Goal: Information Seeking & Learning: Learn about a topic

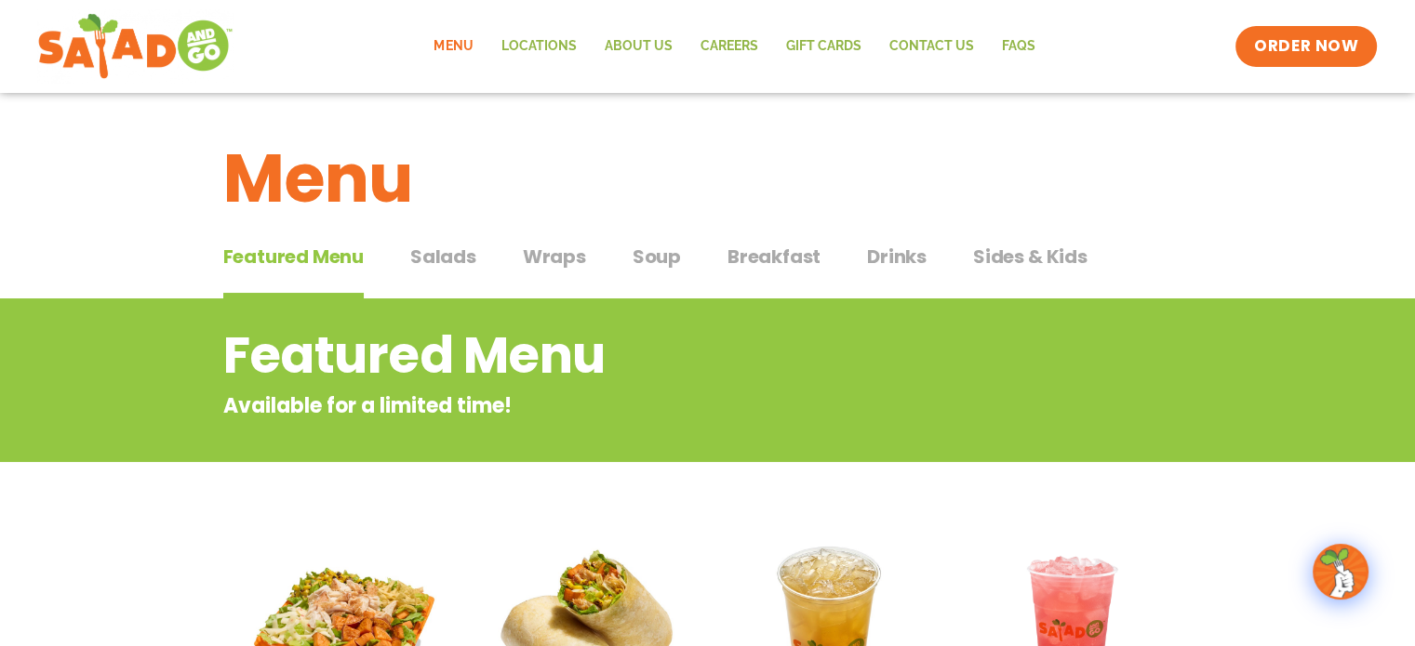
click at [653, 257] on span "Soup" at bounding box center [657, 257] width 48 height 28
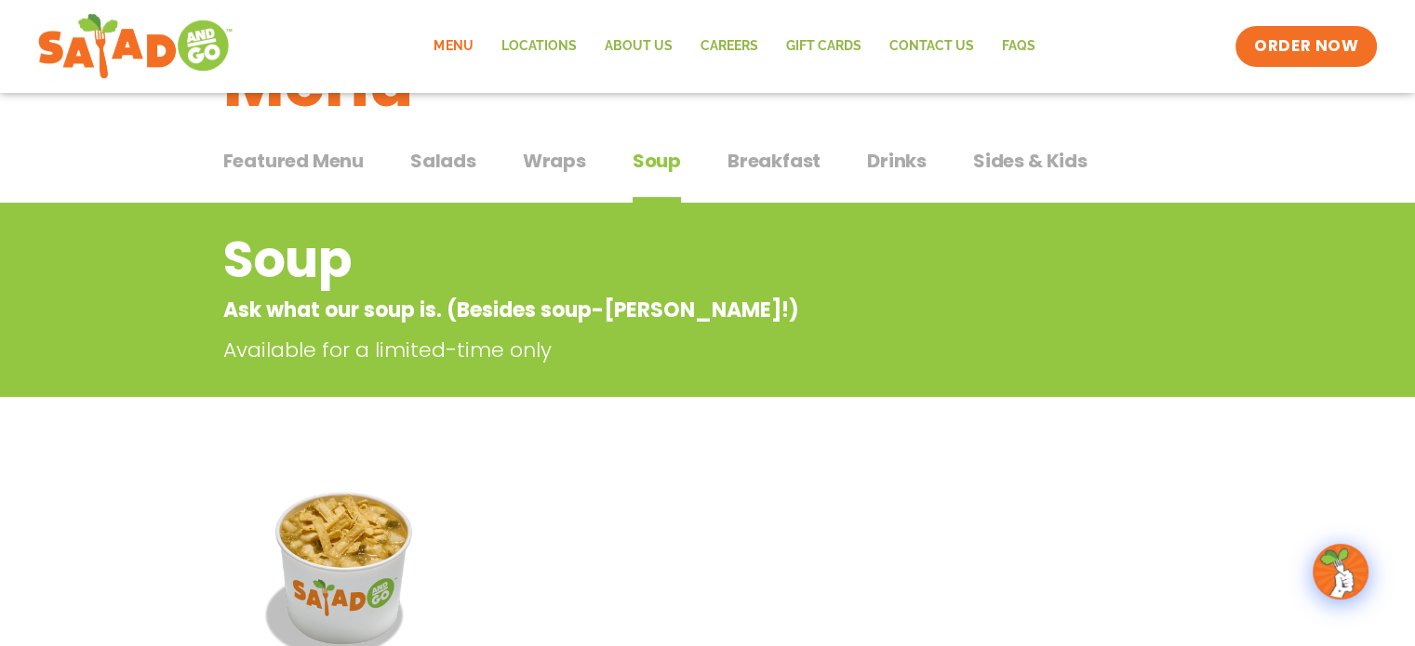
scroll to position [93, 0]
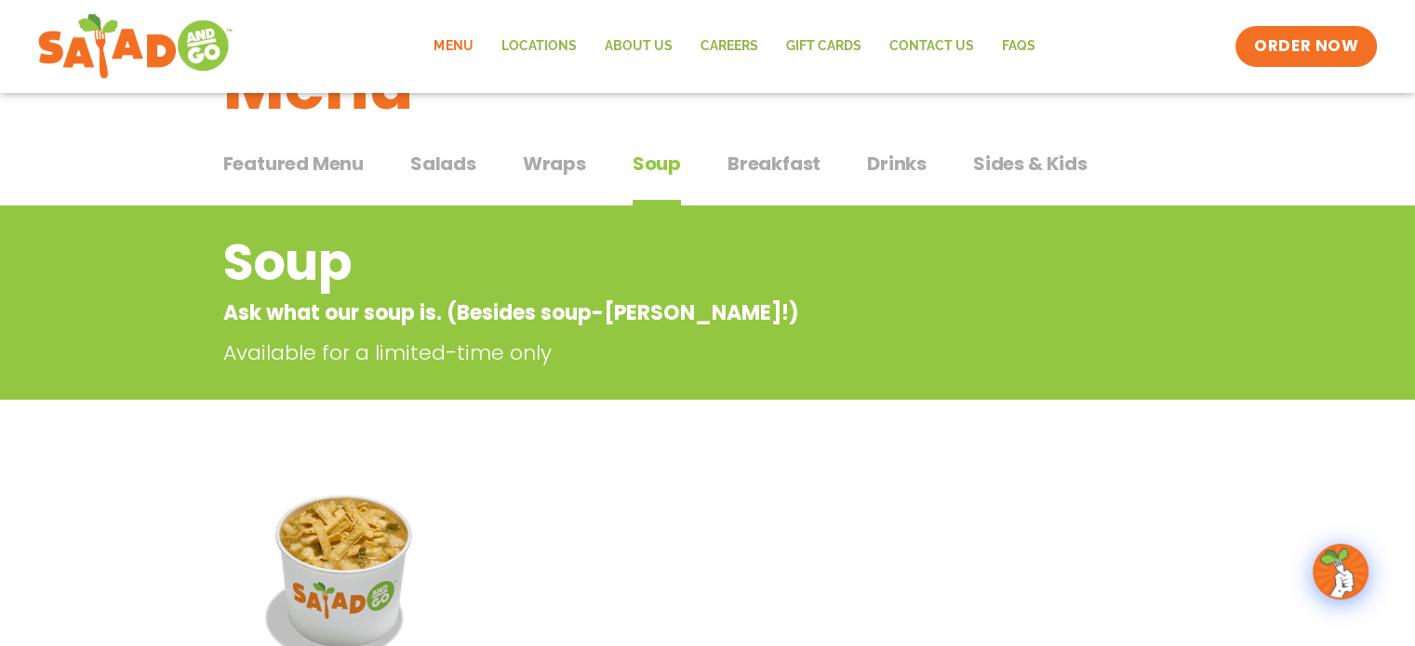
click at [313, 159] on span "Featured Menu" at bounding box center [293, 164] width 140 height 28
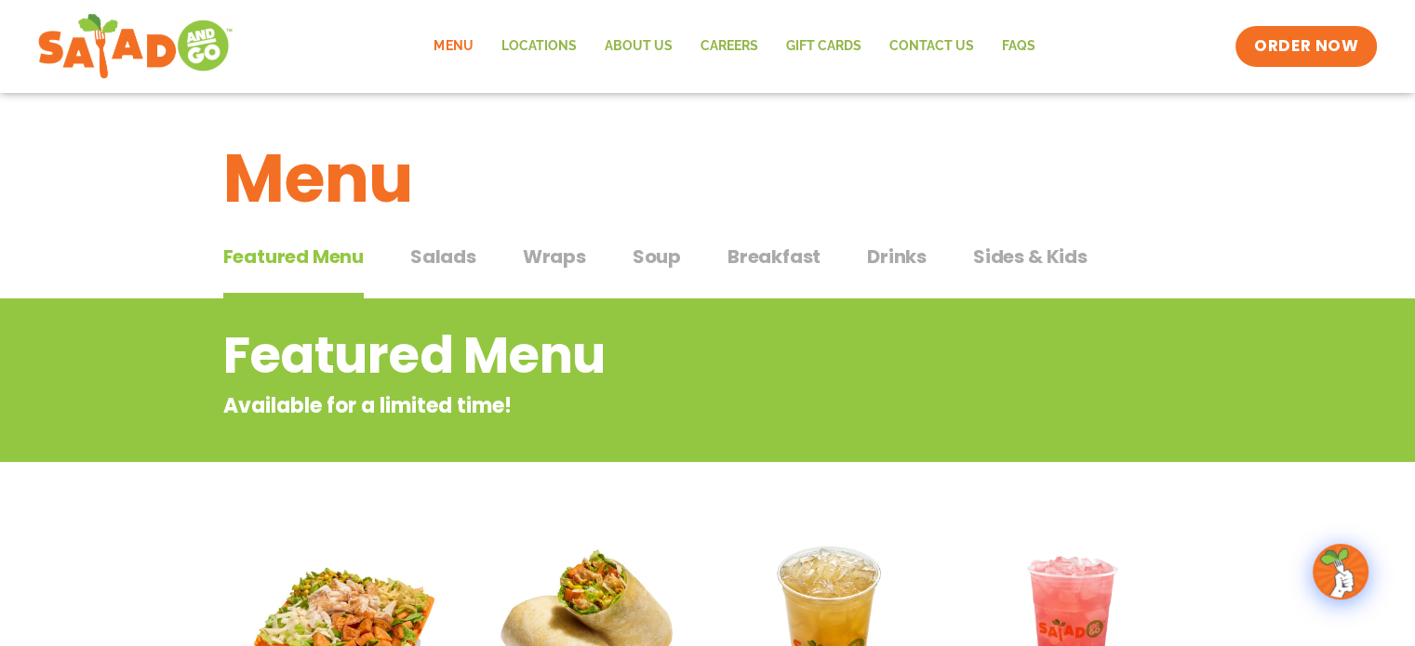
click at [412, 256] on span "Salads" at bounding box center [443, 257] width 66 height 28
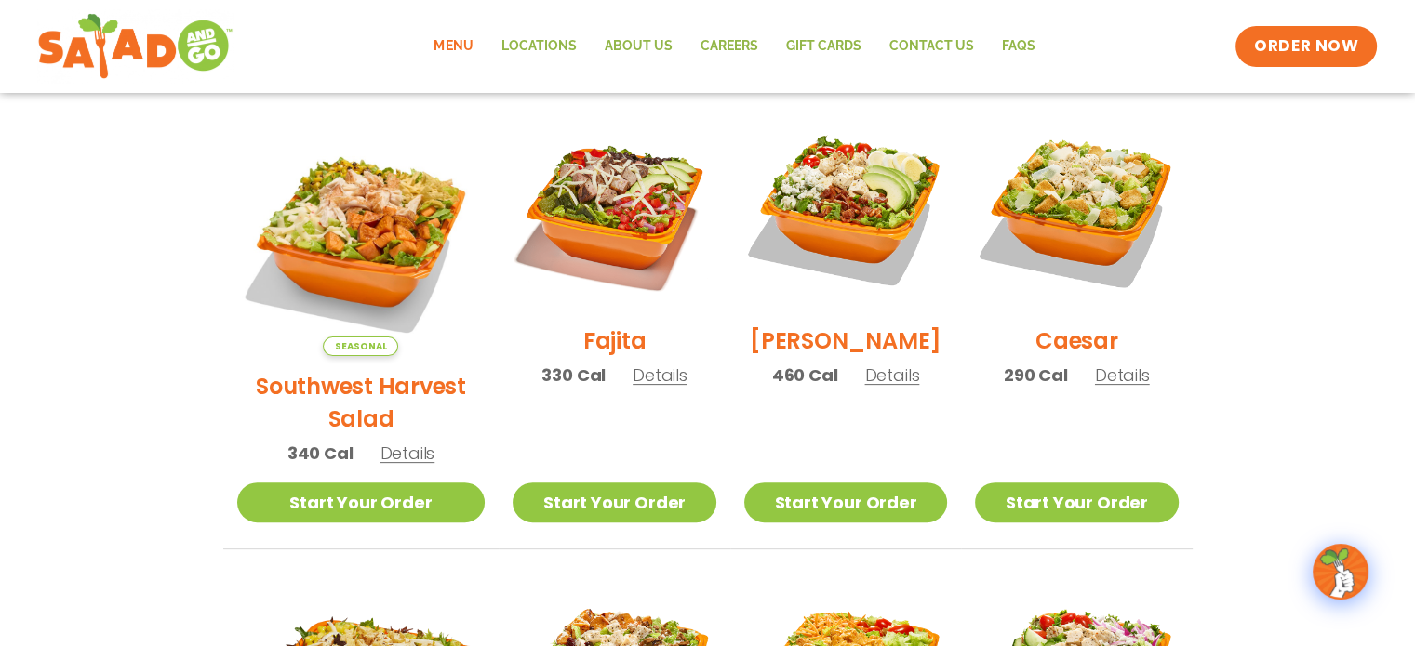
scroll to position [465, 0]
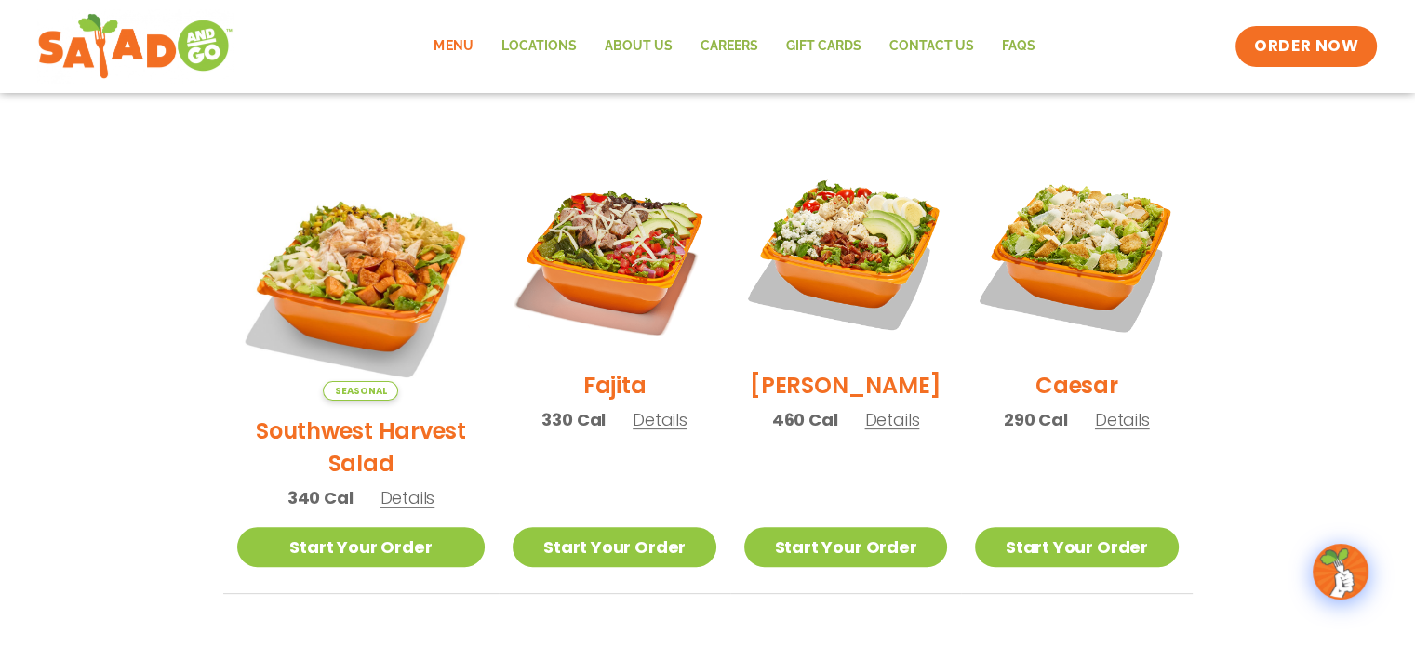
click at [633, 427] on span "Details" at bounding box center [660, 419] width 55 height 23
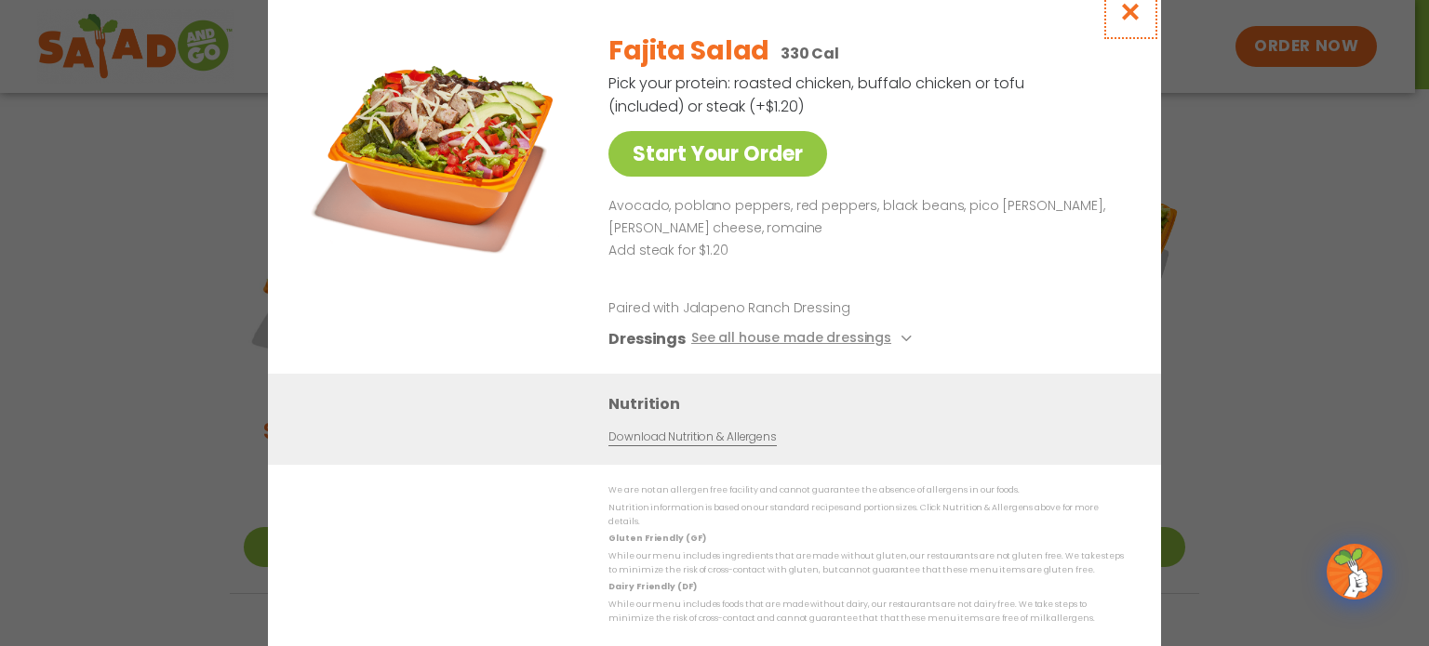
click at [1061, 21] on icon "Close modal" at bounding box center [1130, 12] width 23 height 20
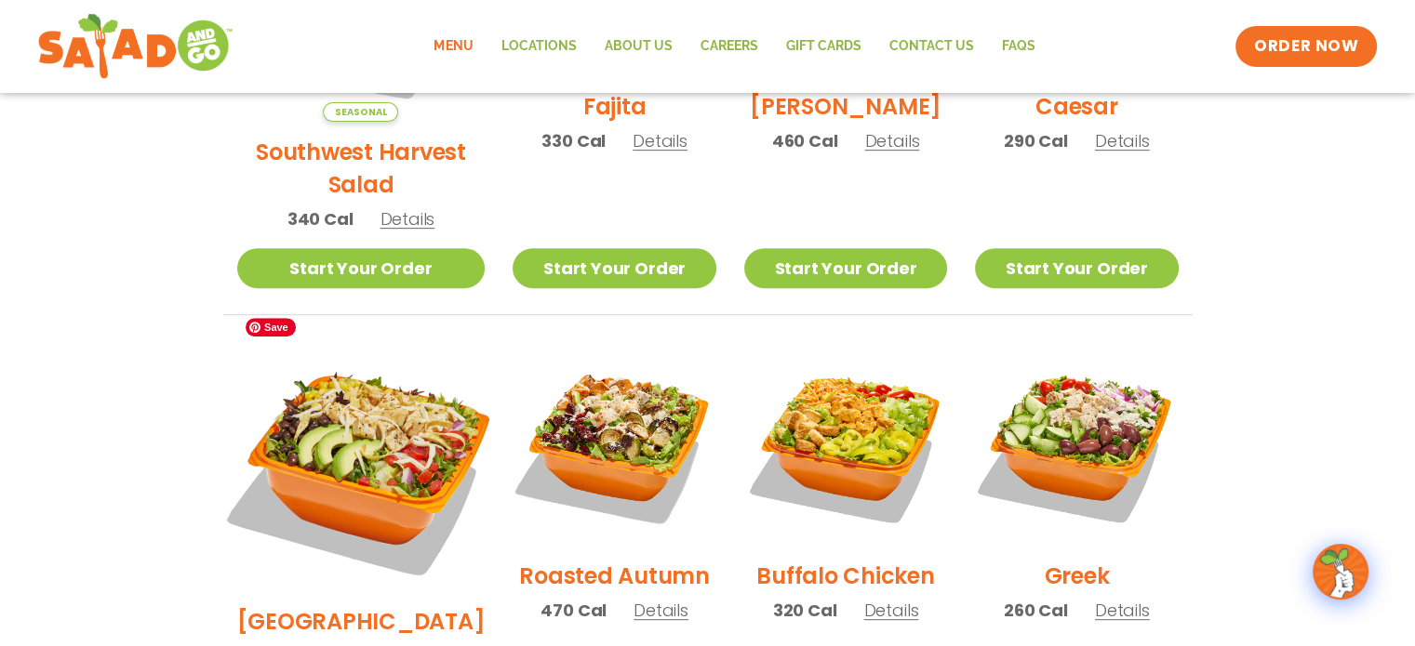
scroll to position [837, 0]
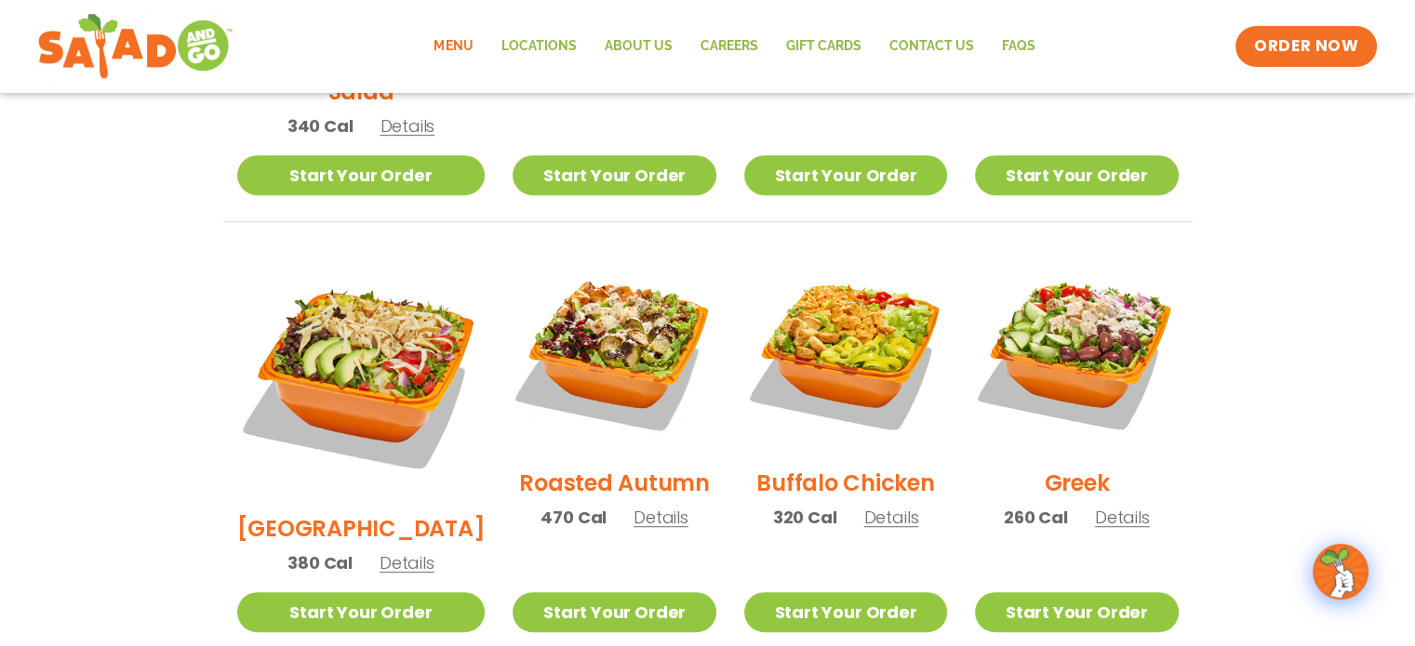
click at [640, 506] on span "Details" at bounding box center [660, 517] width 55 height 23
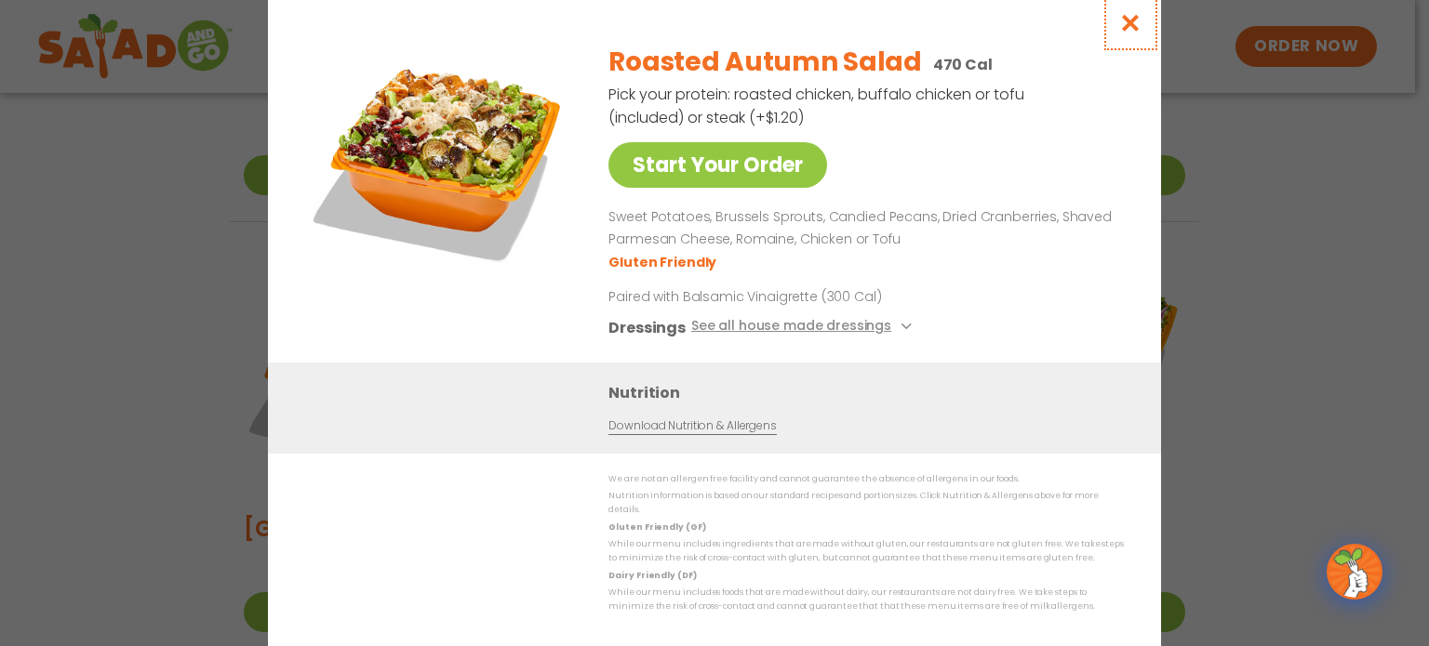
click at [1061, 27] on icon "Close modal" at bounding box center [1130, 23] width 23 height 20
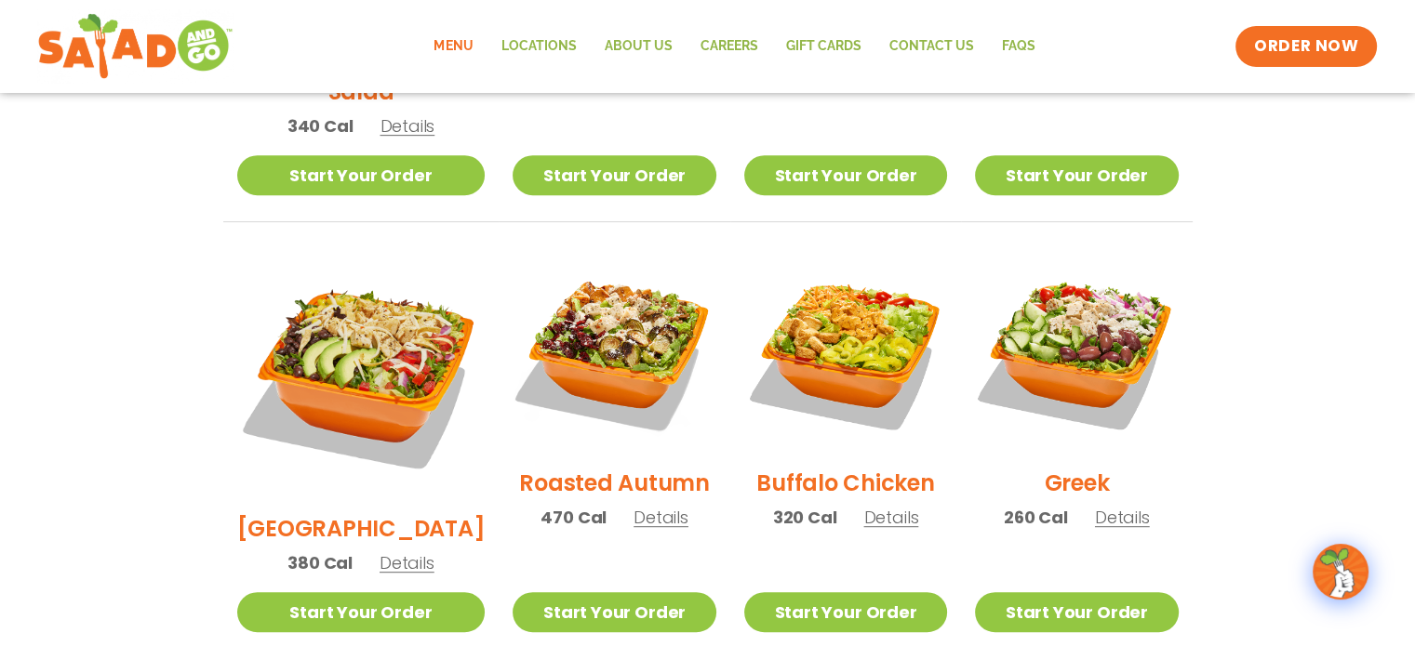
click at [880, 506] on span "Details" at bounding box center [890, 517] width 55 height 23
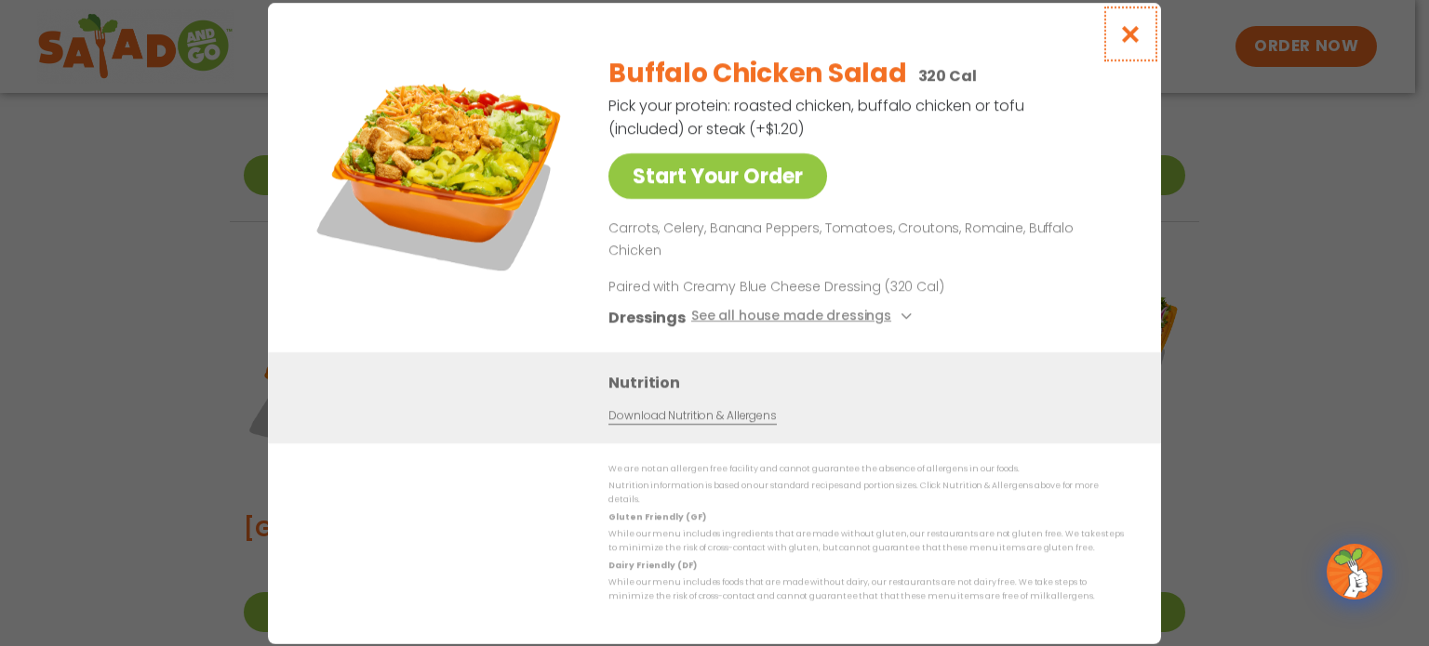
click at [1061, 44] on icon "Close modal" at bounding box center [1130, 34] width 23 height 20
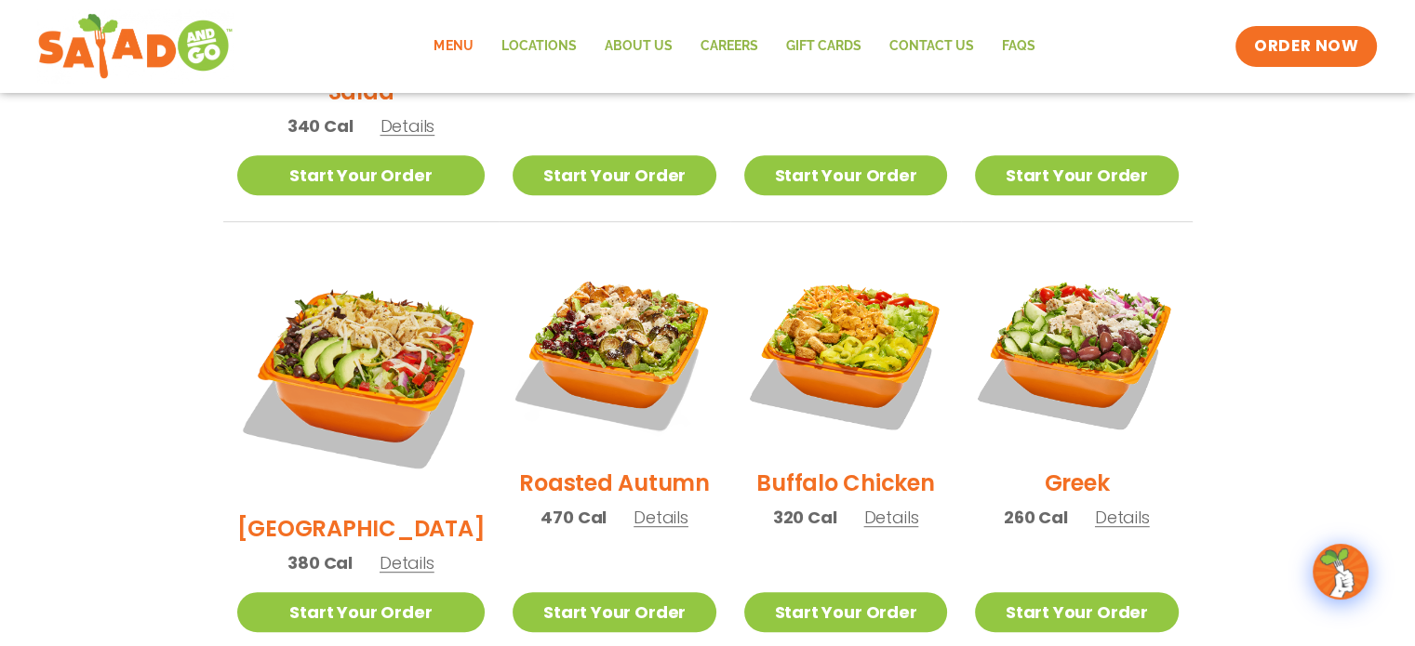
click at [1061, 506] on span "Details" at bounding box center [1122, 517] width 55 height 23
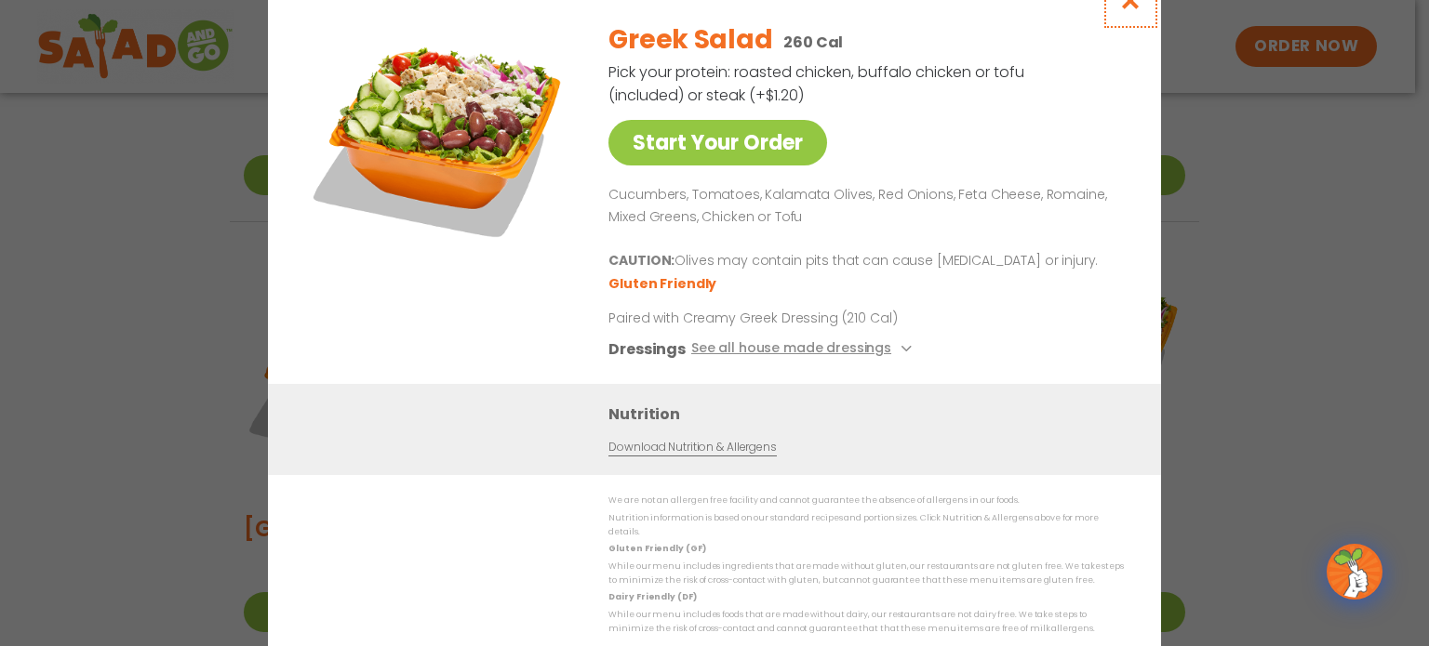
click at [1061, 10] on icon "Close modal" at bounding box center [1130, 1] width 23 height 20
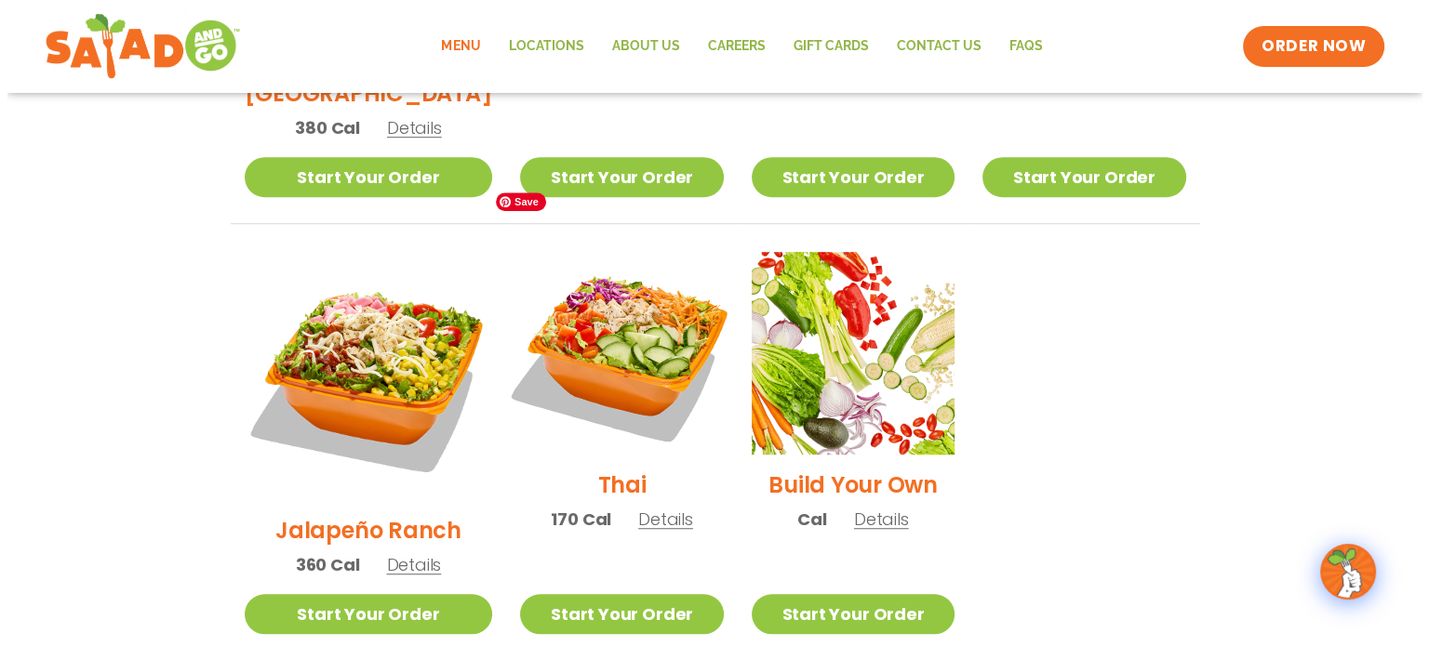
scroll to position [1302, 0]
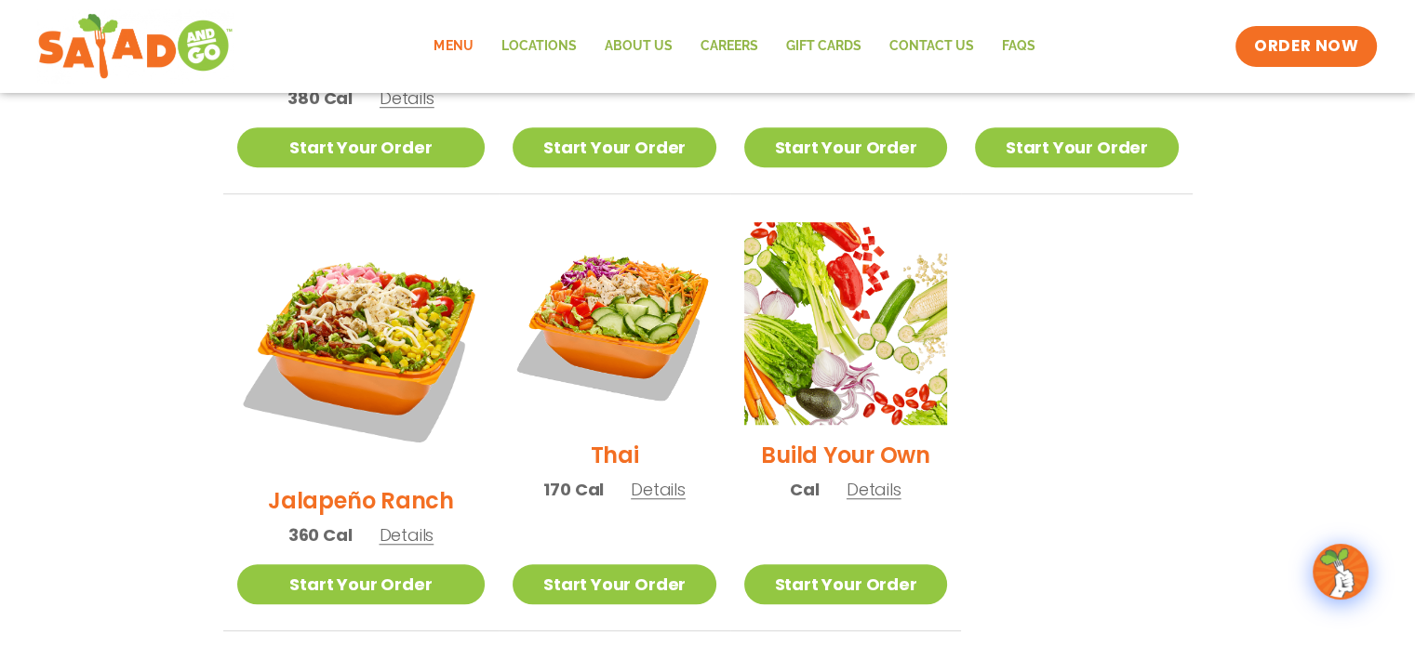
click at [871, 478] on span "Details" at bounding box center [873, 489] width 55 height 23
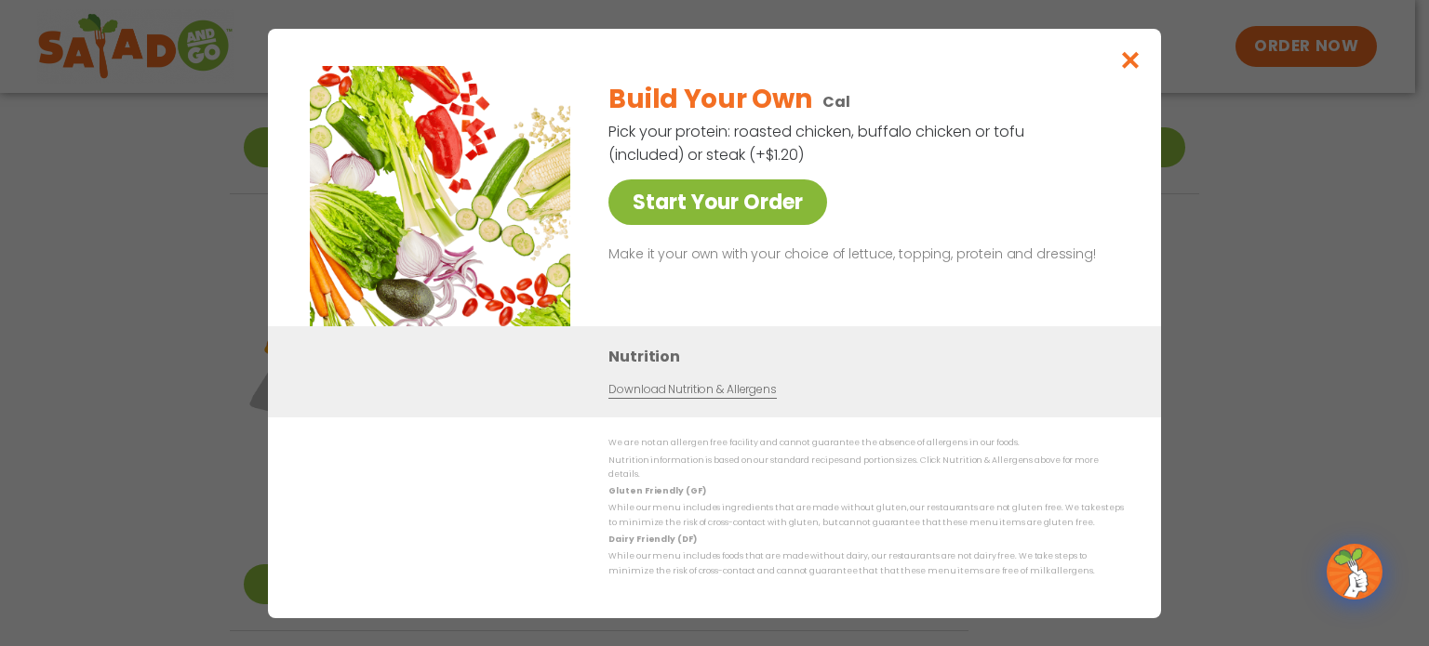
click at [661, 204] on link "Start Your Order" at bounding box center [717, 203] width 219 height 46
